Goal: Task Accomplishment & Management: Manage account settings

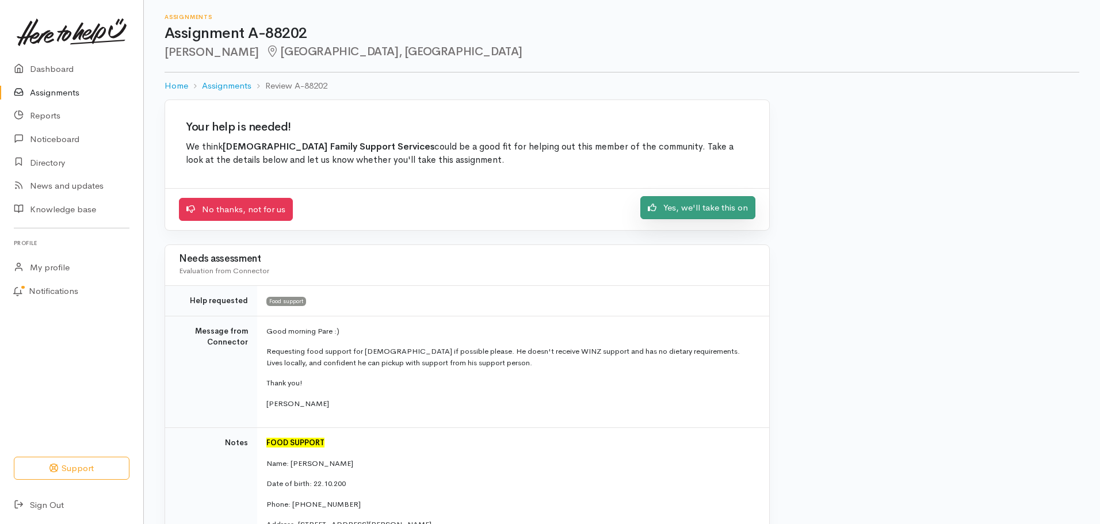
click at [671, 204] on link "Yes, we'll take this on" at bounding box center [697, 208] width 115 height 24
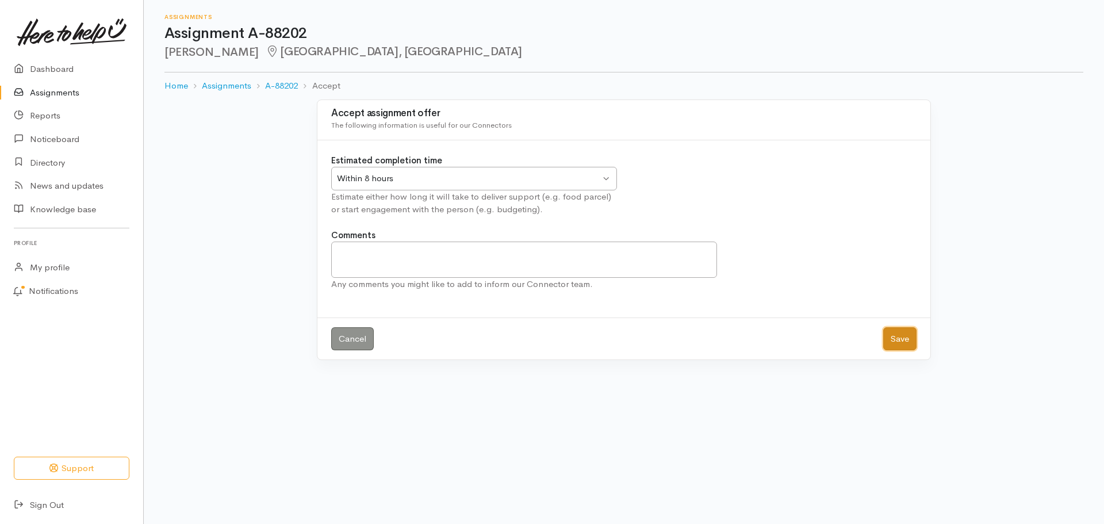
click at [908, 344] on button "Save" at bounding box center [899, 339] width 33 height 24
